Goal: Information Seeking & Learning: Check status

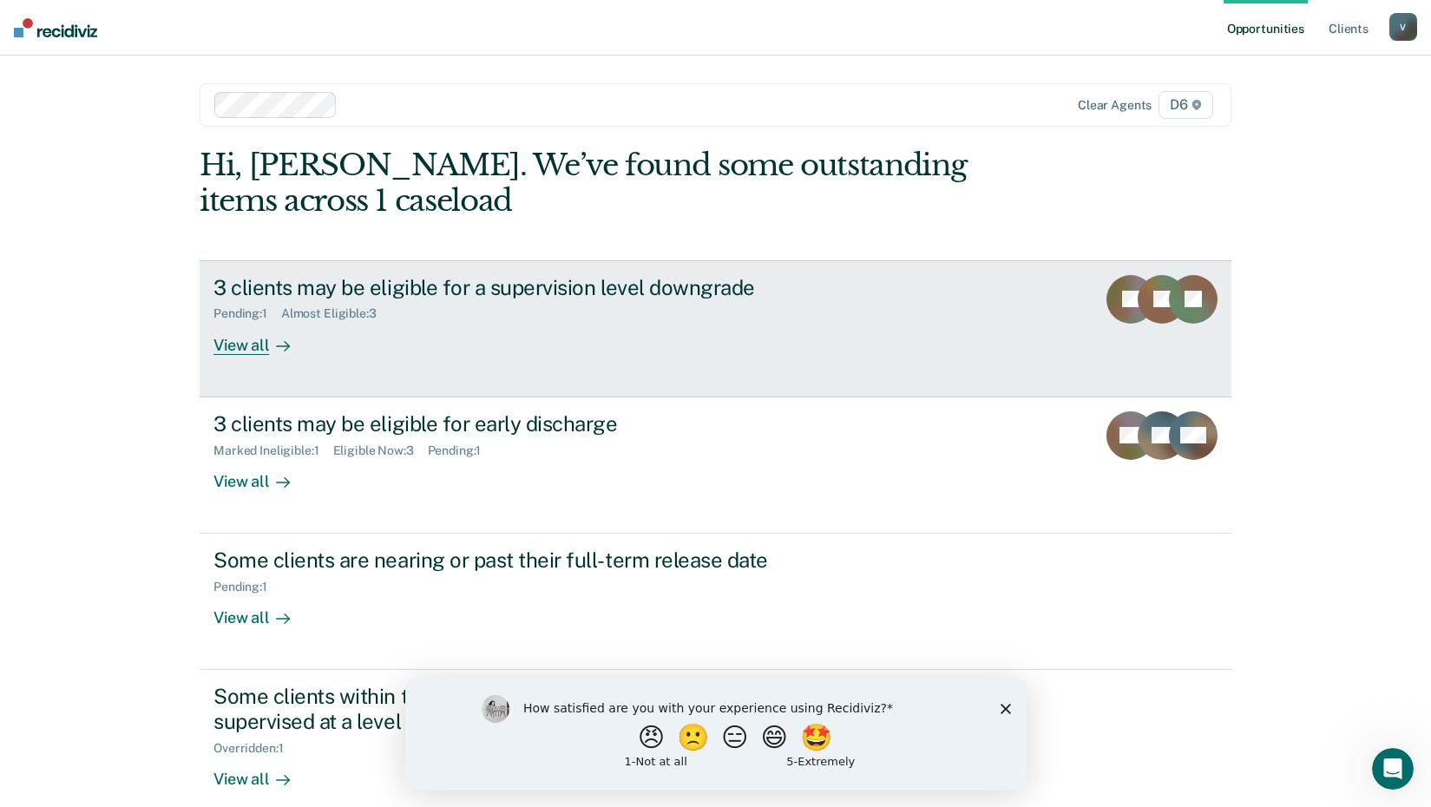
click at [312, 283] on div "3 clients may be eligible for a supervision level downgrade" at bounding box center [517, 287] width 609 height 25
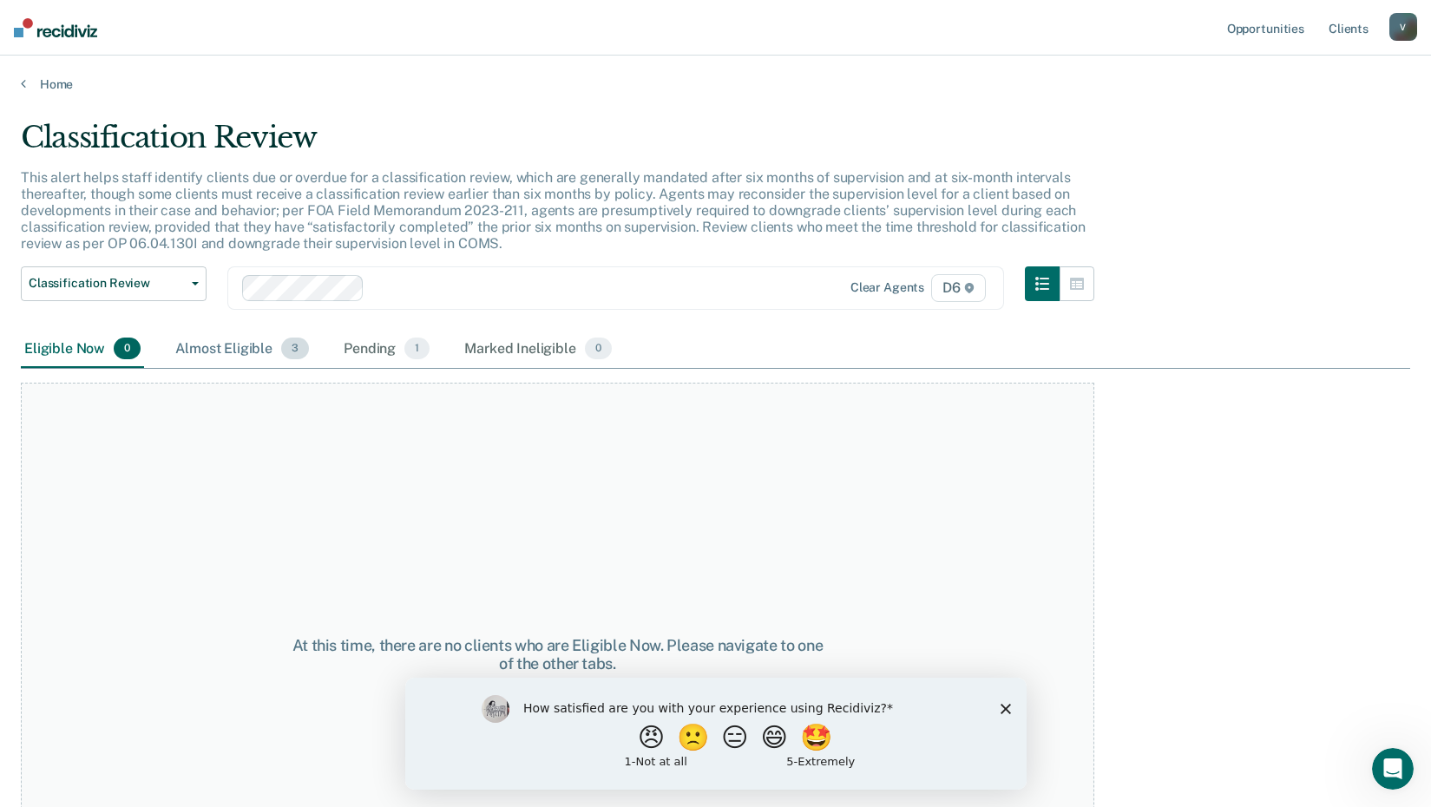
click at [251, 345] on div "Almost Eligible 3" at bounding box center [242, 350] width 141 height 38
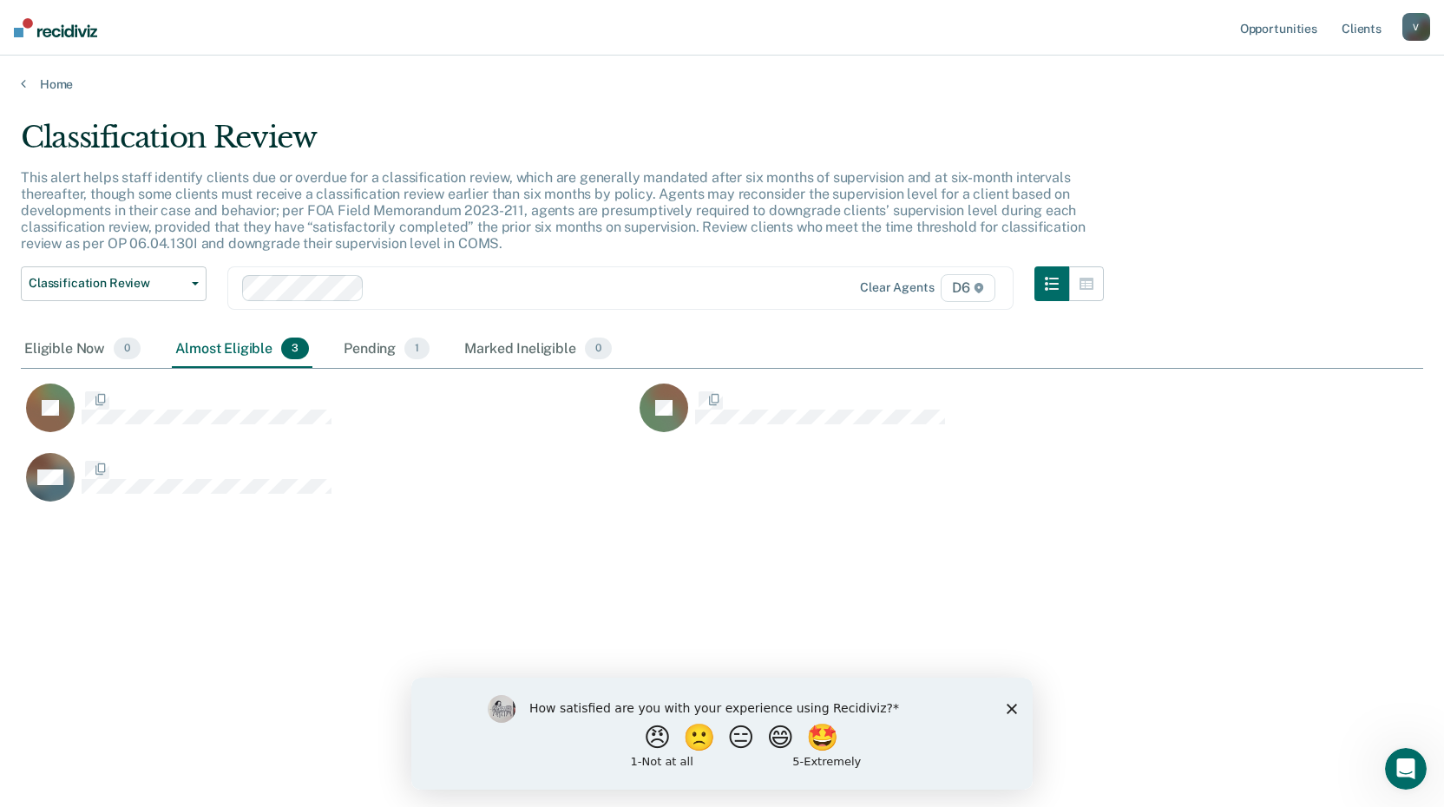
scroll to position [544, 1389]
click at [379, 354] on div "Pending 1" at bounding box center [386, 350] width 93 height 38
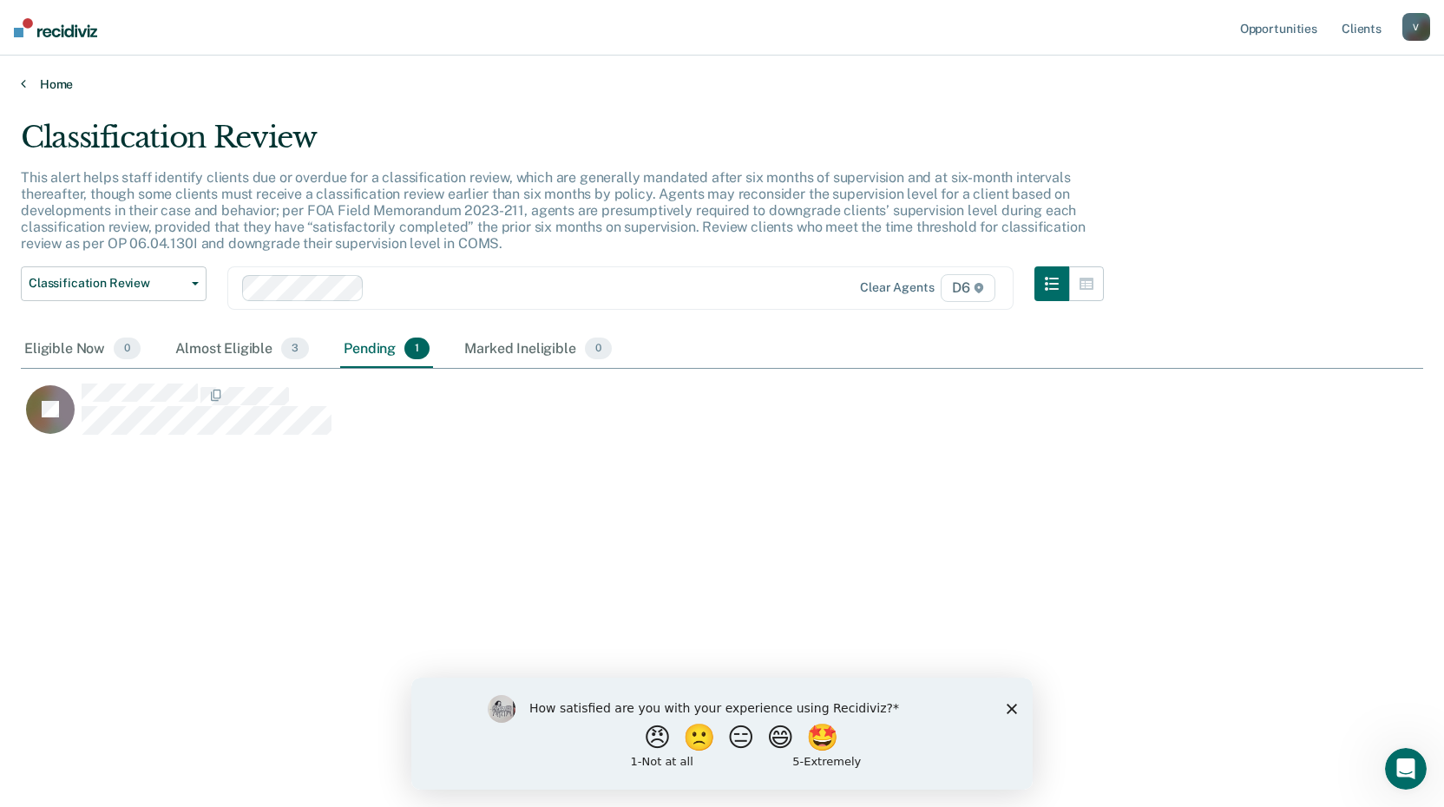
click at [25, 78] on icon at bounding box center [23, 83] width 5 height 14
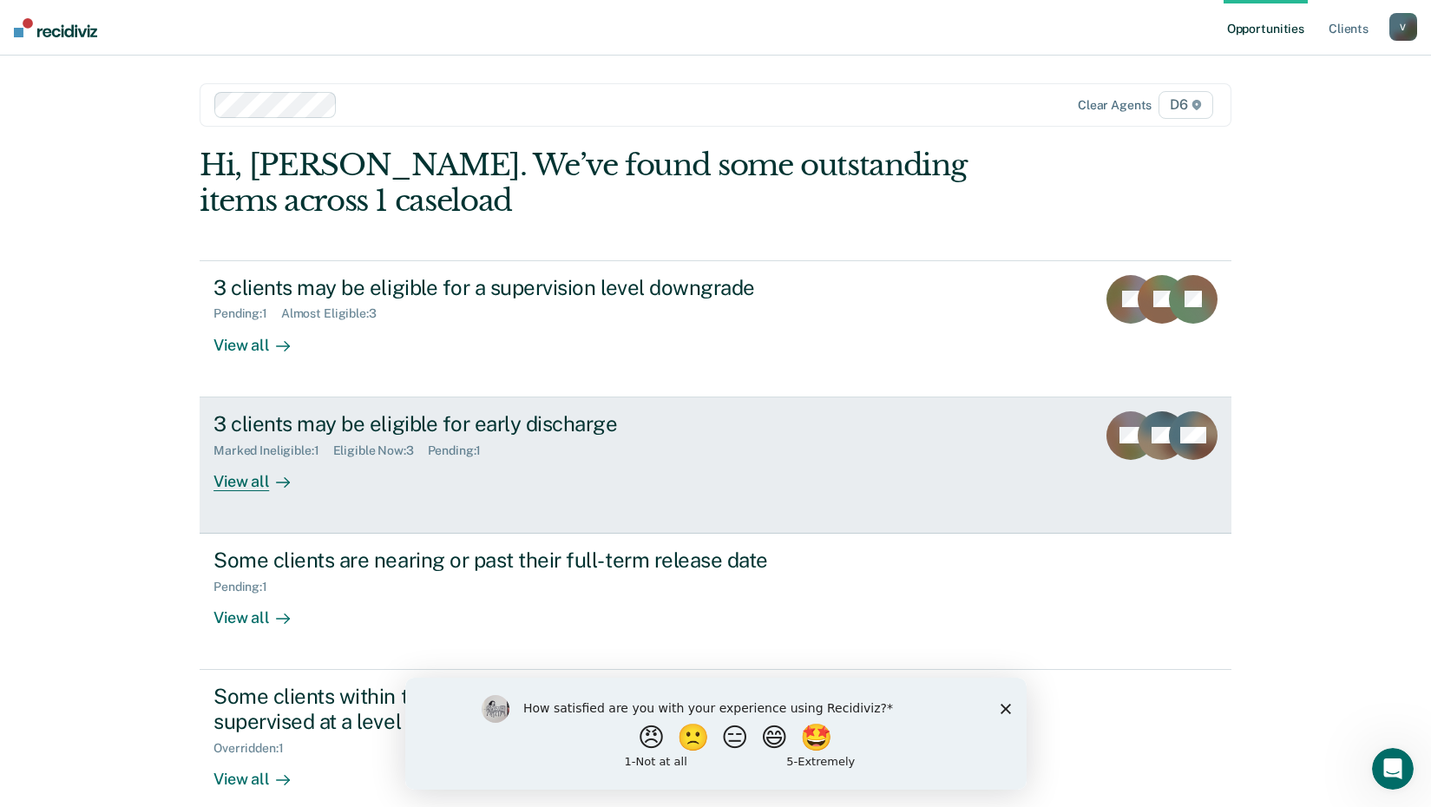
click at [259, 478] on div "View all" at bounding box center [261, 474] width 97 height 34
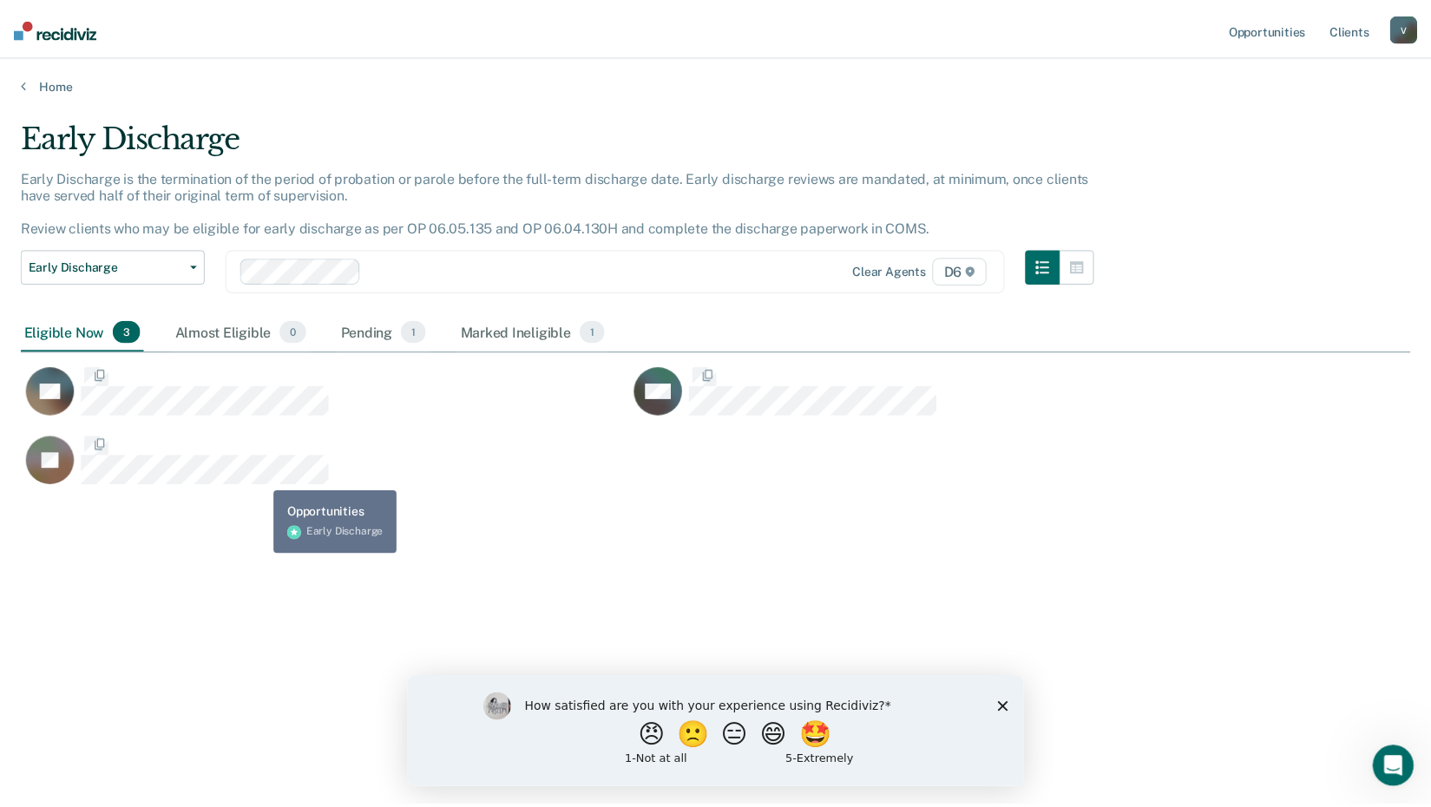
scroll to position [544, 1389]
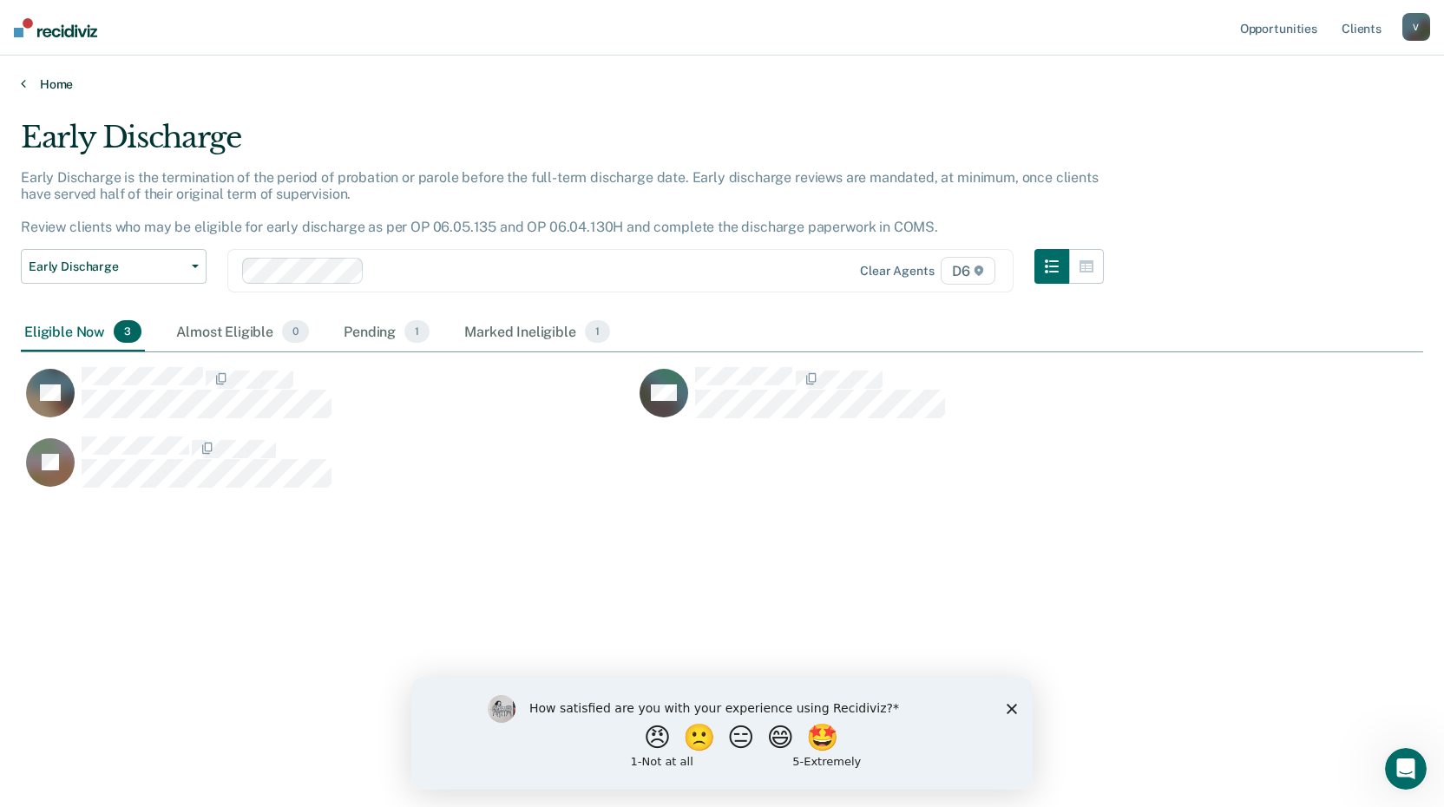
click at [25, 87] on icon at bounding box center [23, 83] width 5 height 14
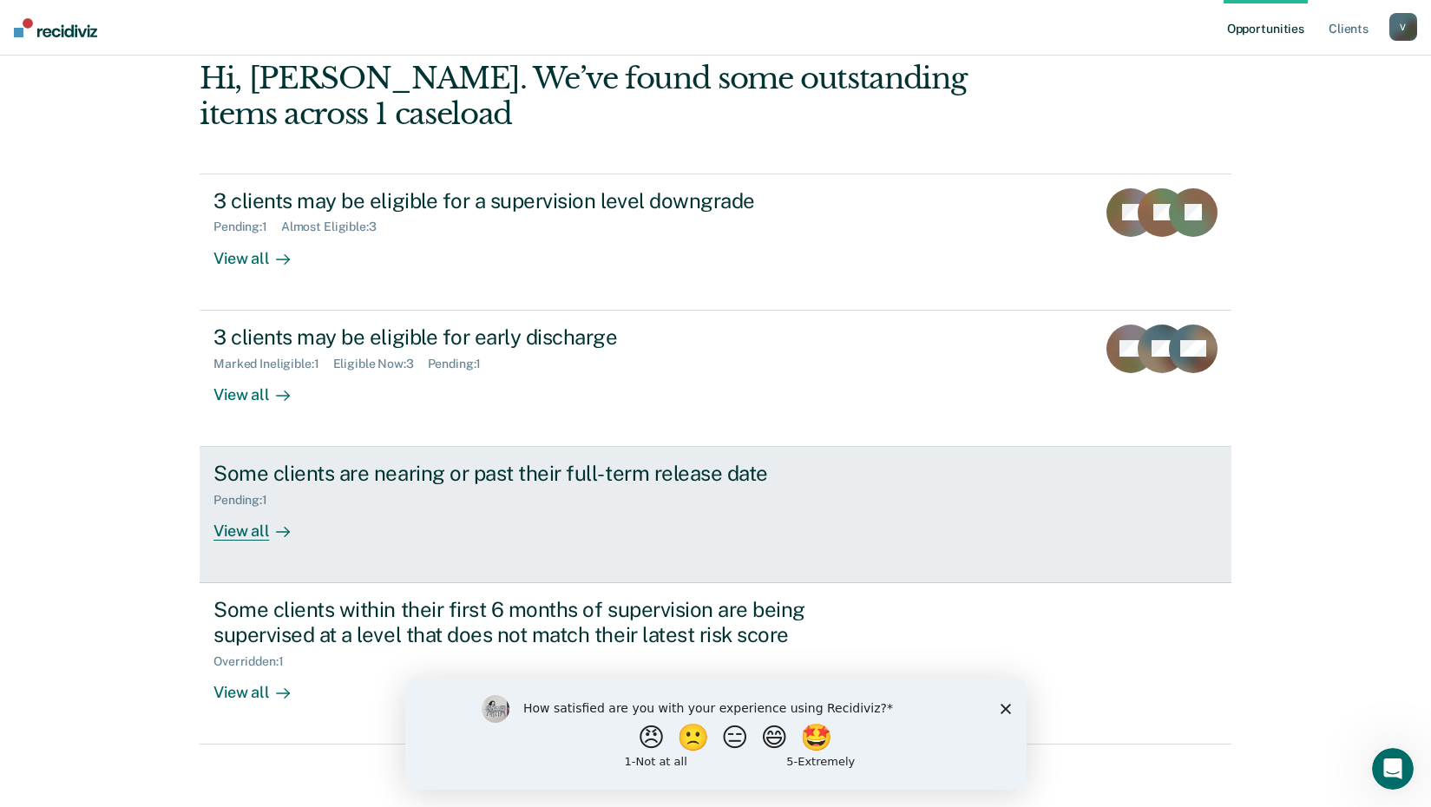
scroll to position [94, 0]
